Goal: Find specific page/section: Find specific page/section

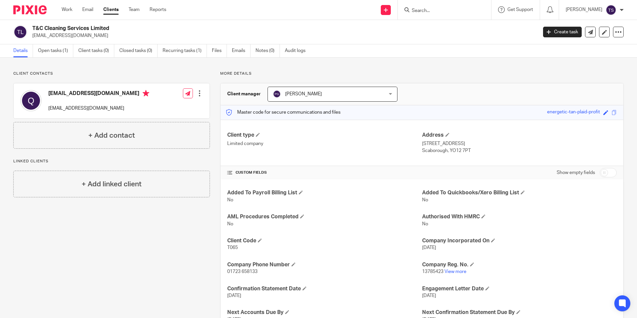
scroll to position [53, 0]
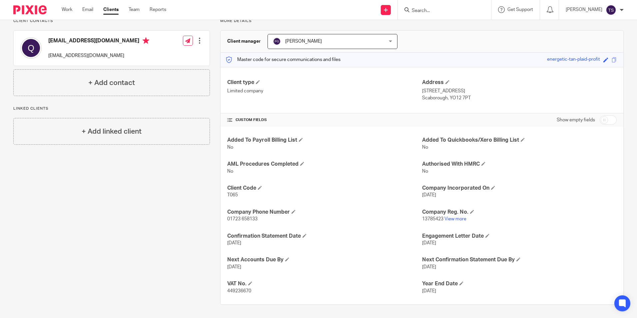
click at [457, 10] on input "Search" at bounding box center [441, 11] width 60 height 6
type input "sb c"
click at [461, 27] on link at bounding box center [473, 28] width 127 height 15
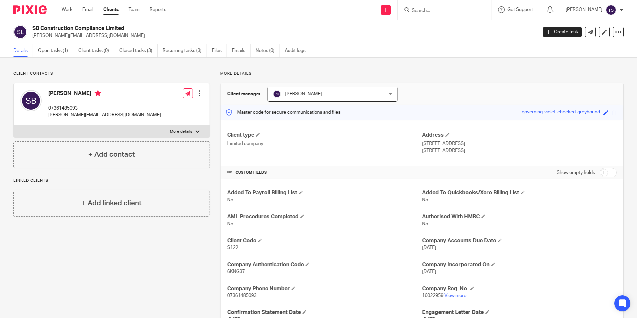
click at [386, 39] on p "sean@sb-cc.co.uk" at bounding box center [282, 35] width 500 height 7
click at [606, 74] on p "More details" at bounding box center [421, 73] width 403 height 5
